Goal: Task Accomplishment & Management: Manage account settings

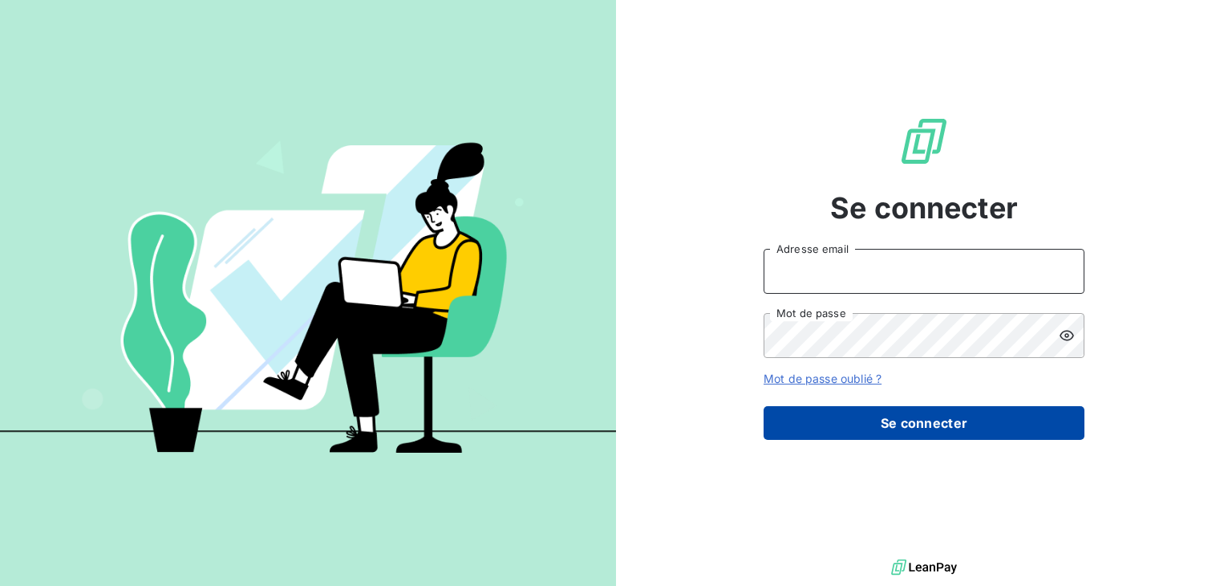
type input "[EMAIL_ADDRESS][DOMAIN_NAME]"
click at [905, 423] on button "Se connecter" at bounding box center [924, 423] width 321 height 34
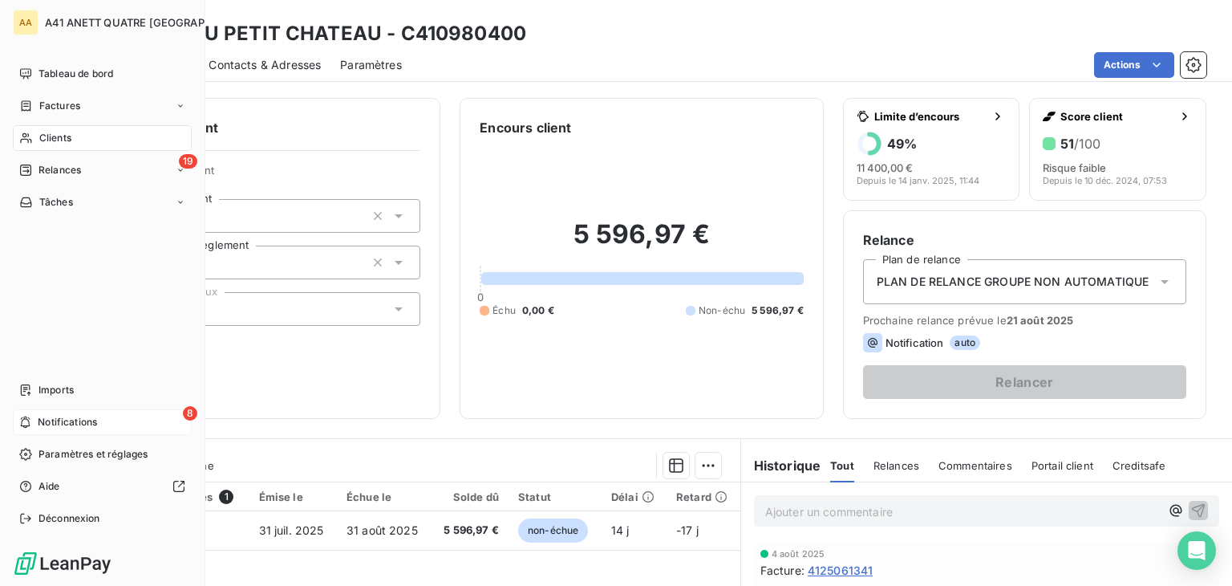
click at [63, 411] on div "8 Notifications" at bounding box center [102, 422] width 179 height 26
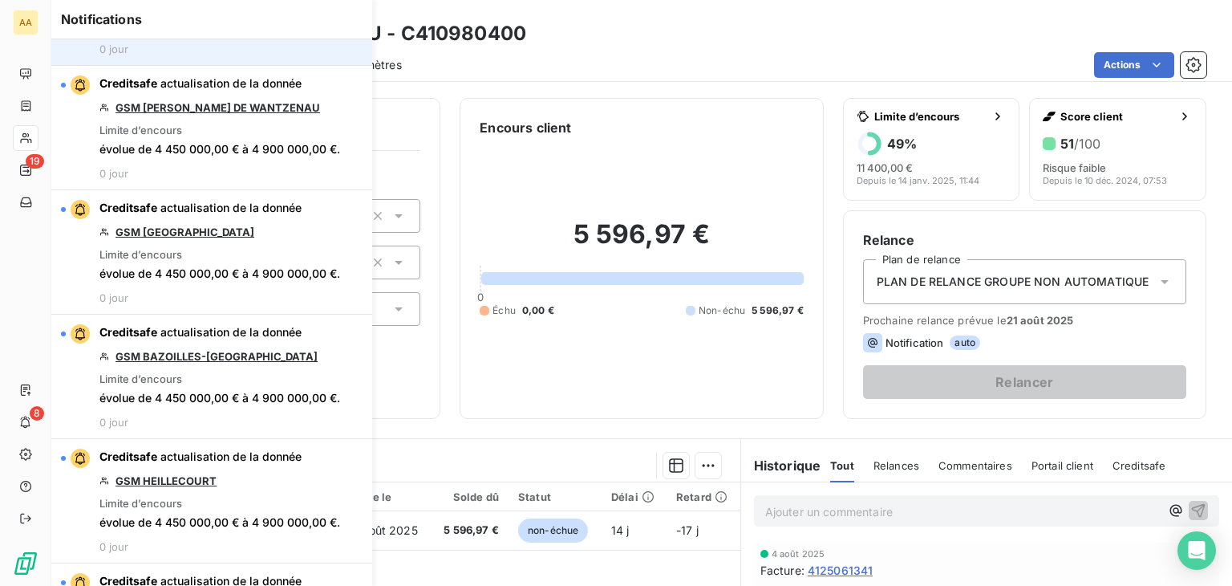
scroll to position [321, 0]
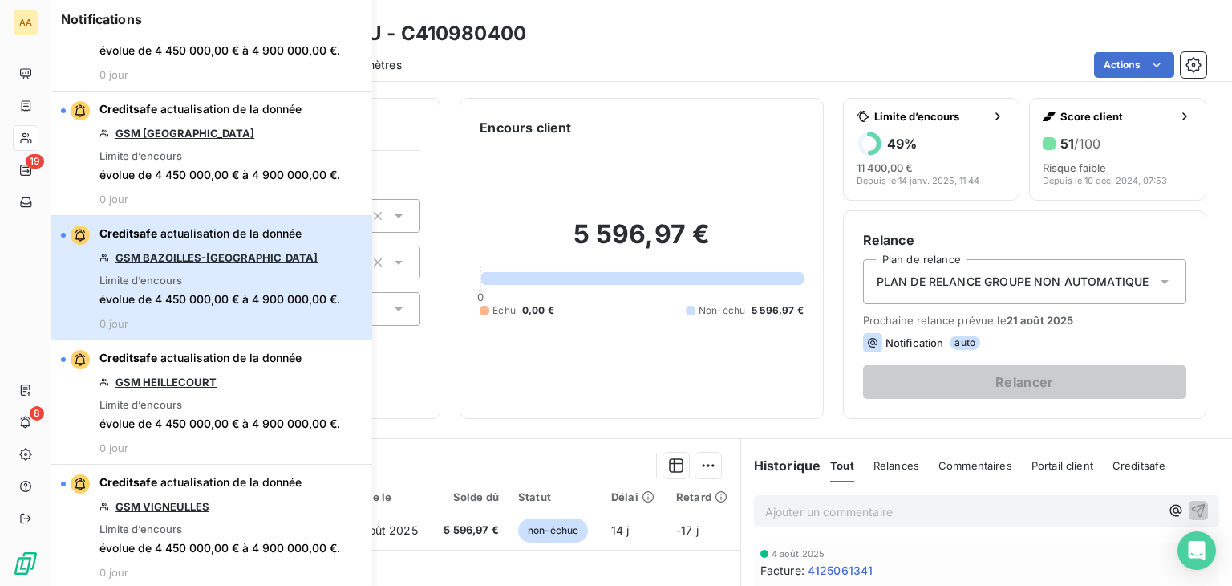
click at [268, 237] on span "actualisation de la donnée" at bounding box center [230, 233] width 141 height 14
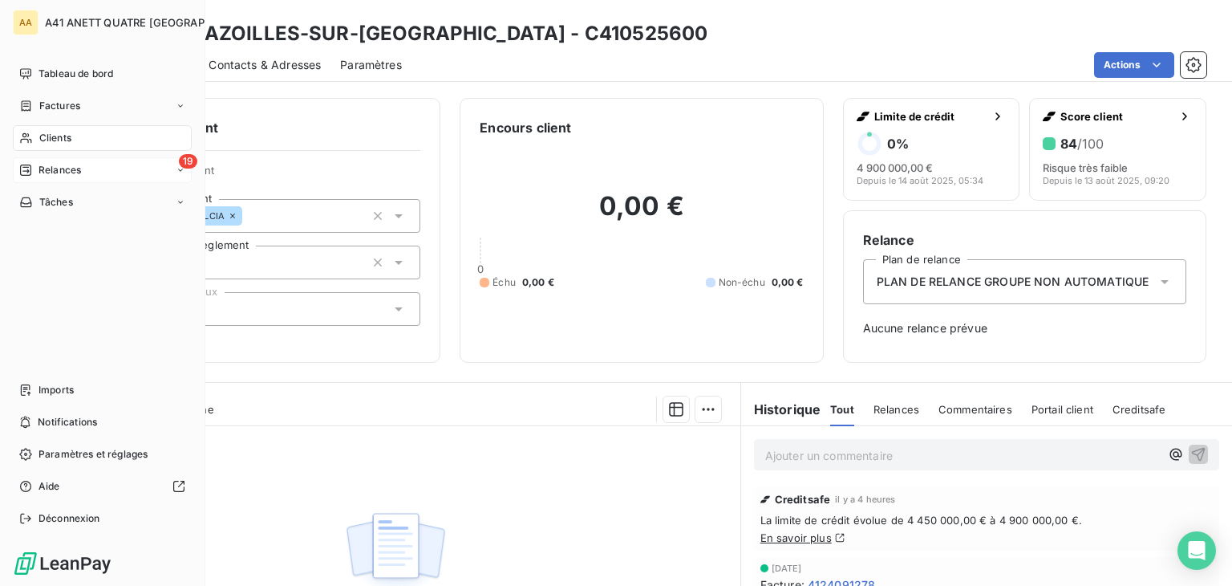
click at [54, 174] on span "Relances" at bounding box center [60, 170] width 43 height 14
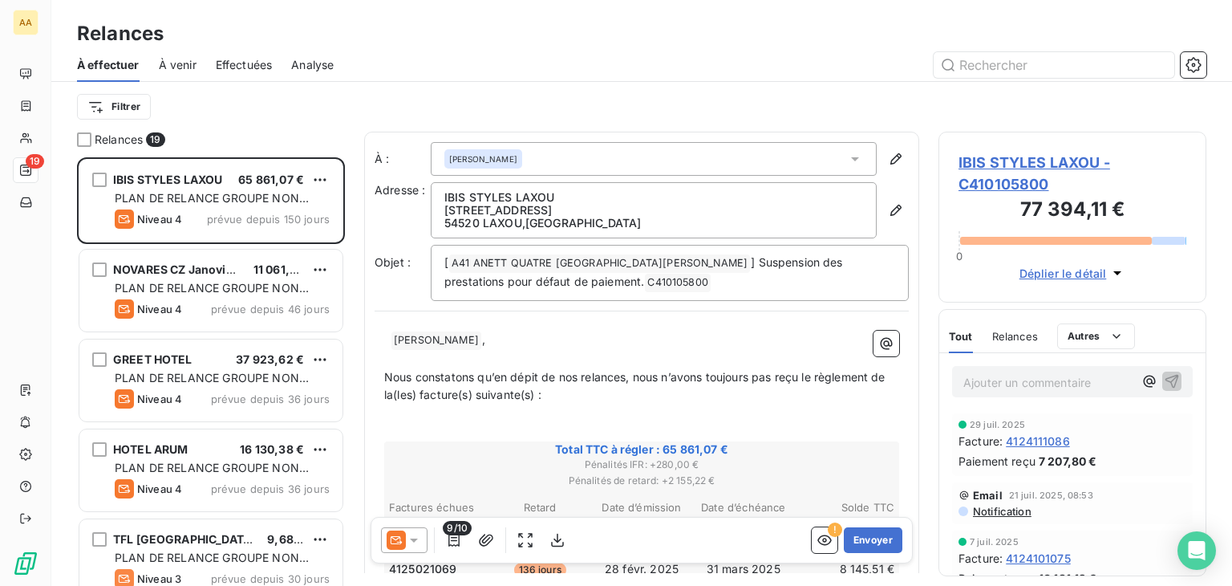
click at [564, 35] on div "Relances" at bounding box center [641, 33] width 1181 height 29
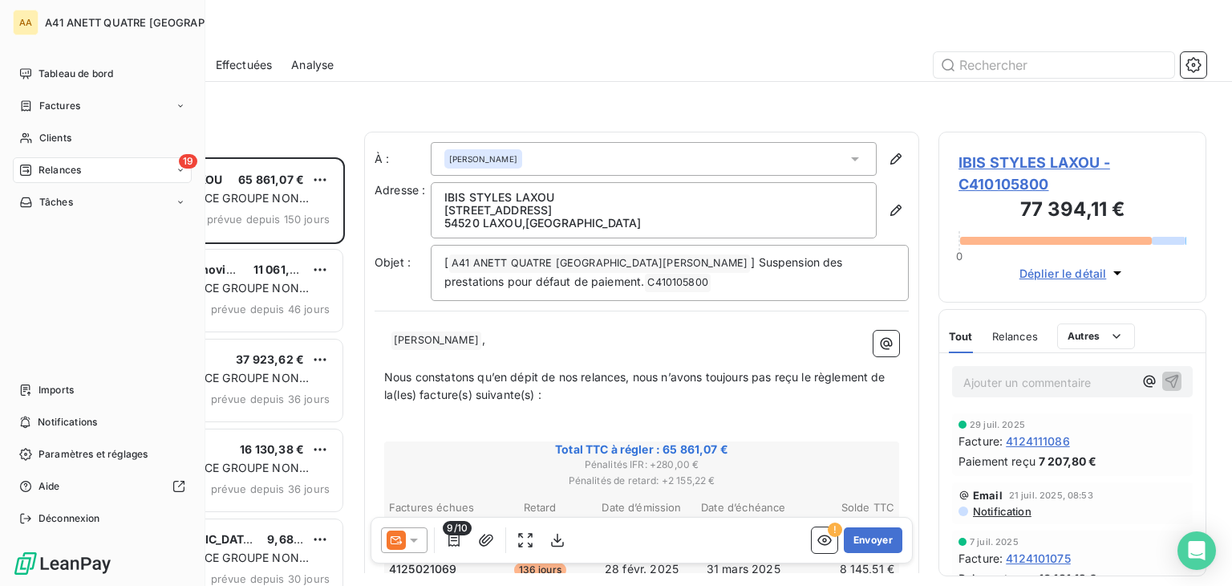
click at [42, 168] on span "Relances" at bounding box center [60, 170] width 43 height 14
click at [72, 73] on span "Tableau de bord" at bounding box center [76, 74] width 75 height 14
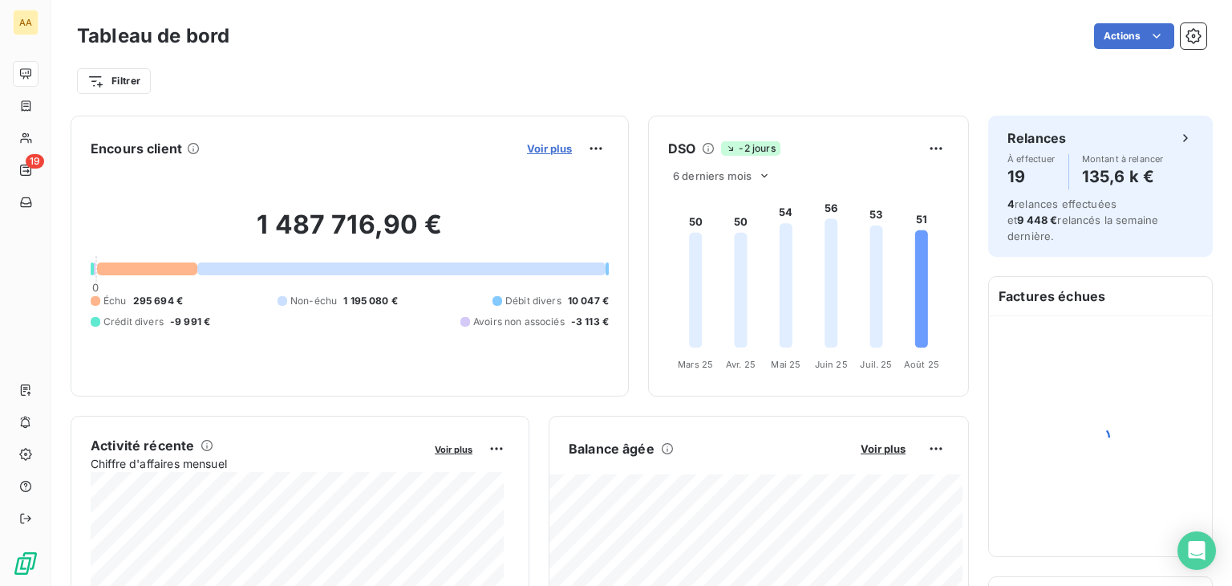
click at [527, 146] on span "Voir plus" at bounding box center [549, 148] width 45 height 13
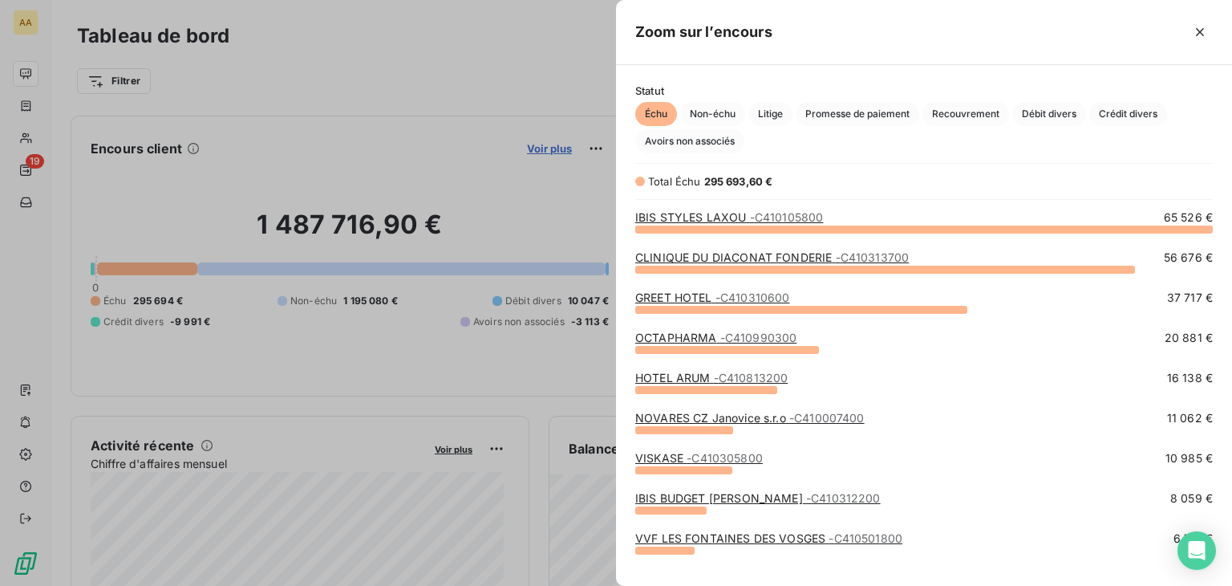
scroll to position [344, 603]
click at [585, 148] on div at bounding box center [616, 293] width 1232 height 586
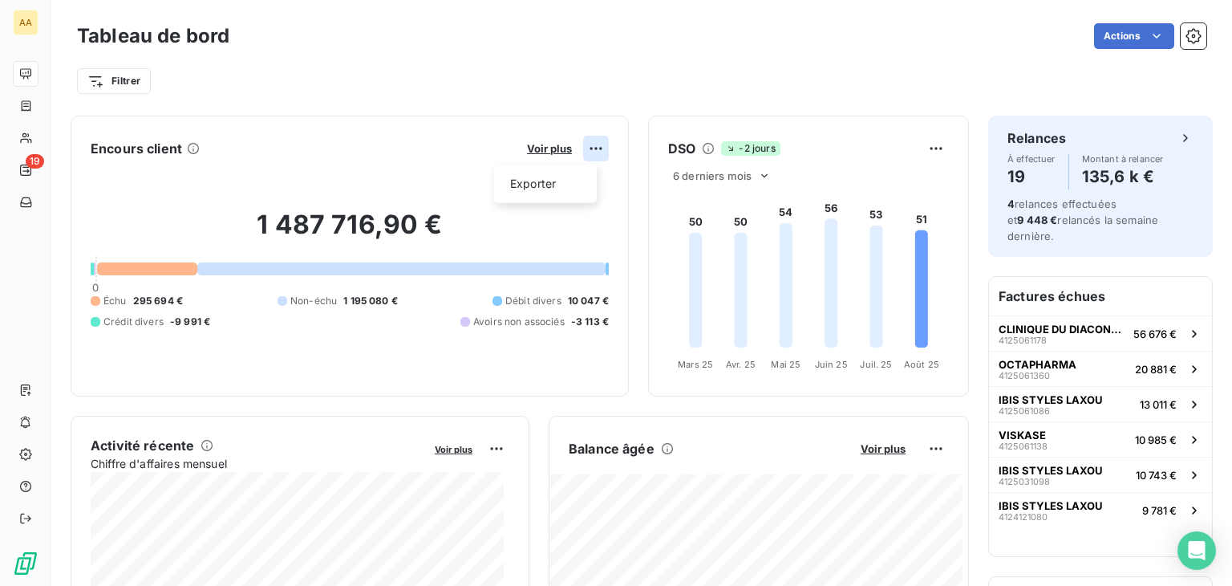
click at [584, 142] on html "AA 19 Tableau de bord Actions Filtrer Encours client Voir plus Exporter 1 487 7…" at bounding box center [616, 293] width 1232 height 586
click at [548, 148] on html "AA 19 Tableau de bord Actions Filtrer Encours client Voir plus 1 487 716,90 € 0…" at bounding box center [616, 293] width 1232 height 586
click at [548, 148] on span "Voir plus" at bounding box center [549, 148] width 45 height 13
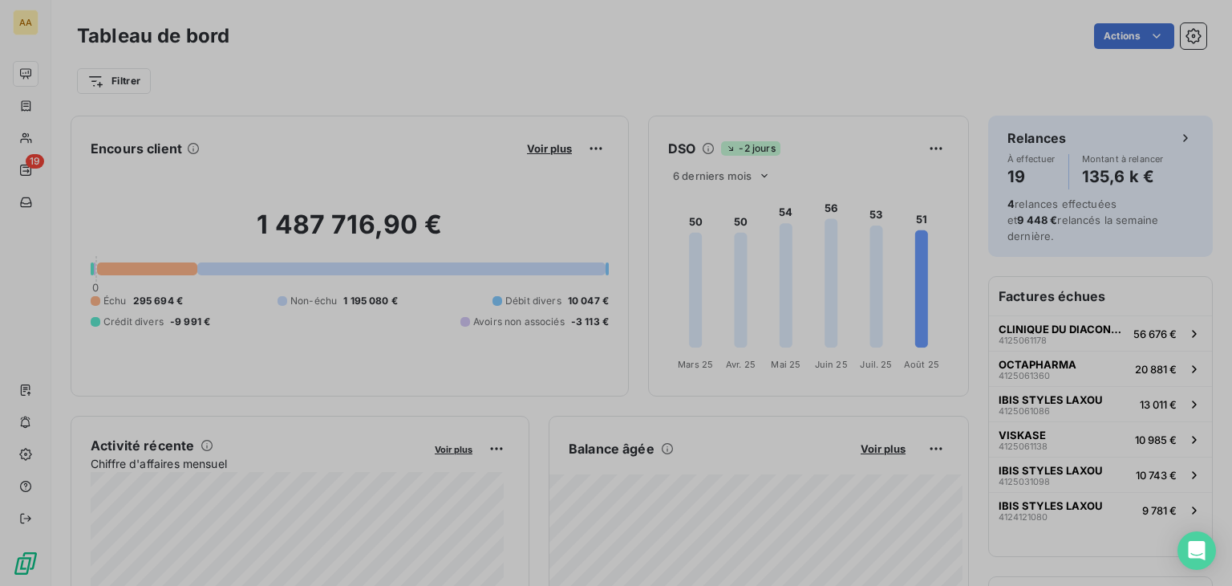
scroll to position [13, 13]
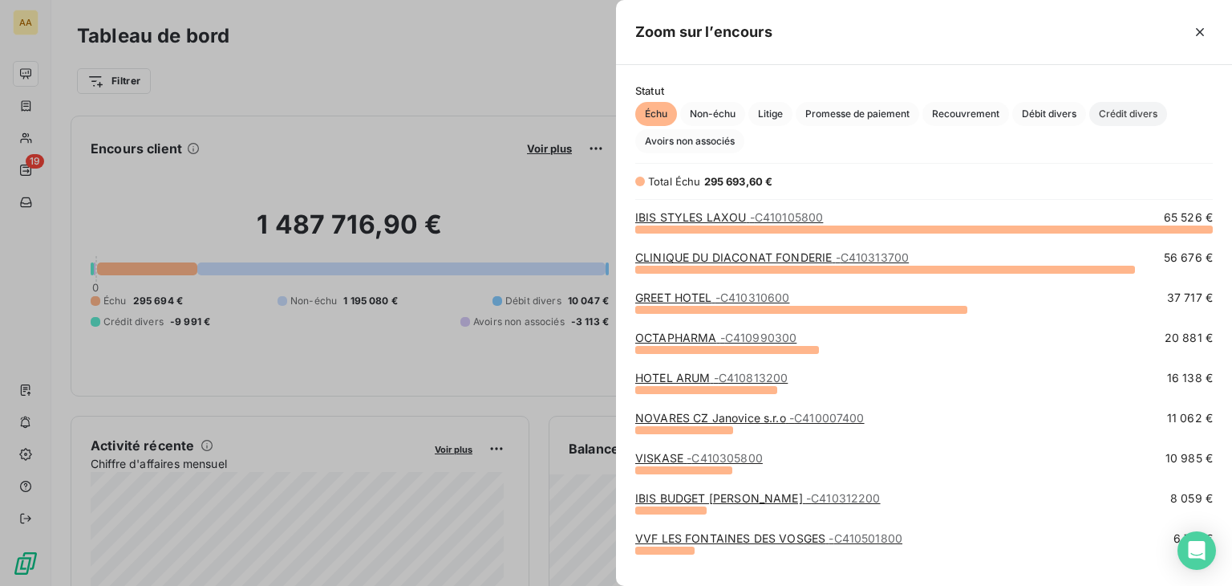
click at [1113, 111] on span "Crédit divers" at bounding box center [1128, 114] width 78 height 24
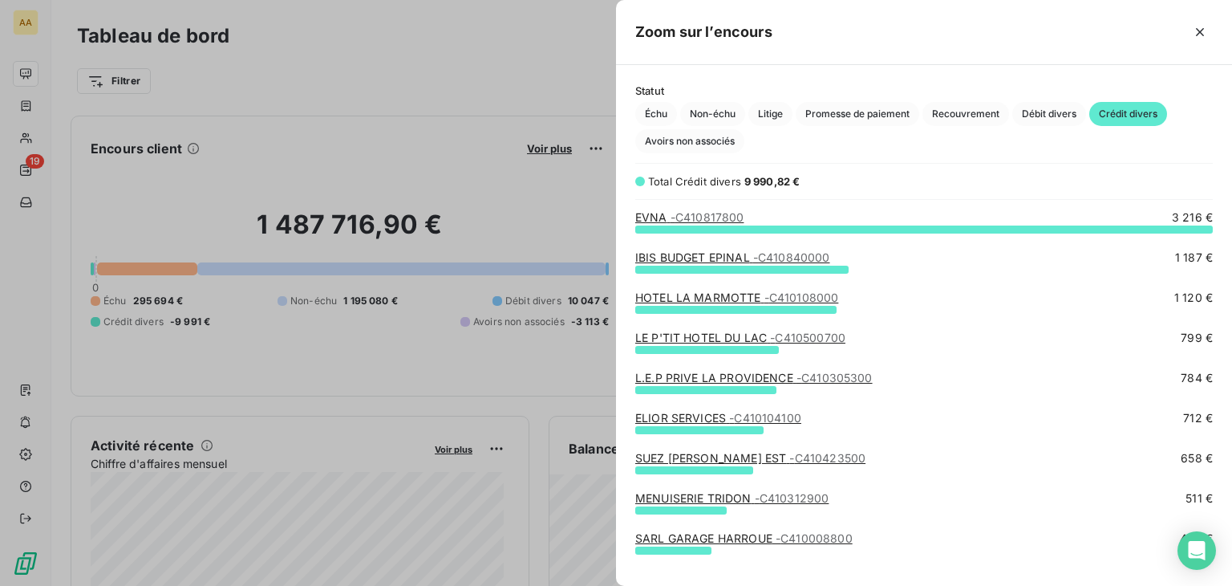
scroll to position [344, 603]
click at [1054, 106] on span "Débit divers" at bounding box center [1049, 114] width 74 height 24
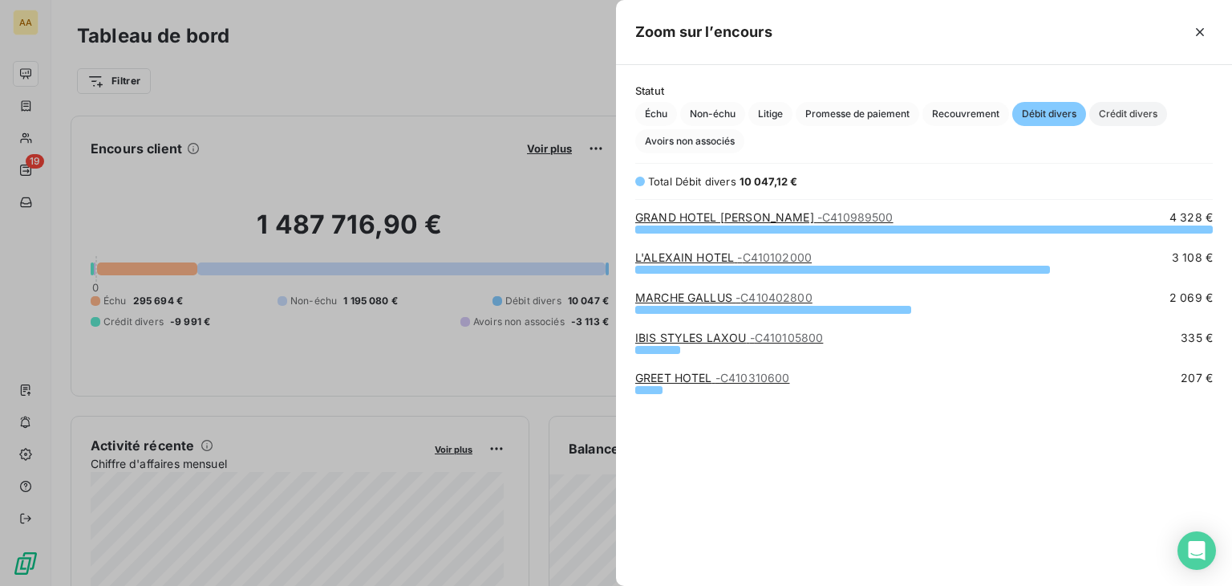
click at [1116, 104] on span "Crédit divers" at bounding box center [1128, 114] width 78 height 24
